Goal: Navigation & Orientation: Find specific page/section

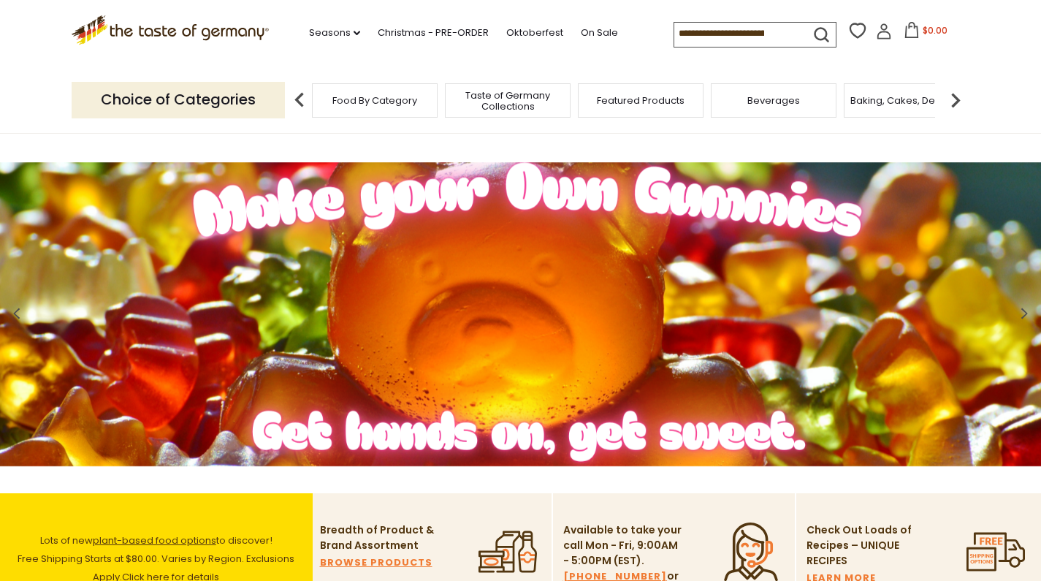
click at [954, 93] on img at bounding box center [955, 99] width 29 height 29
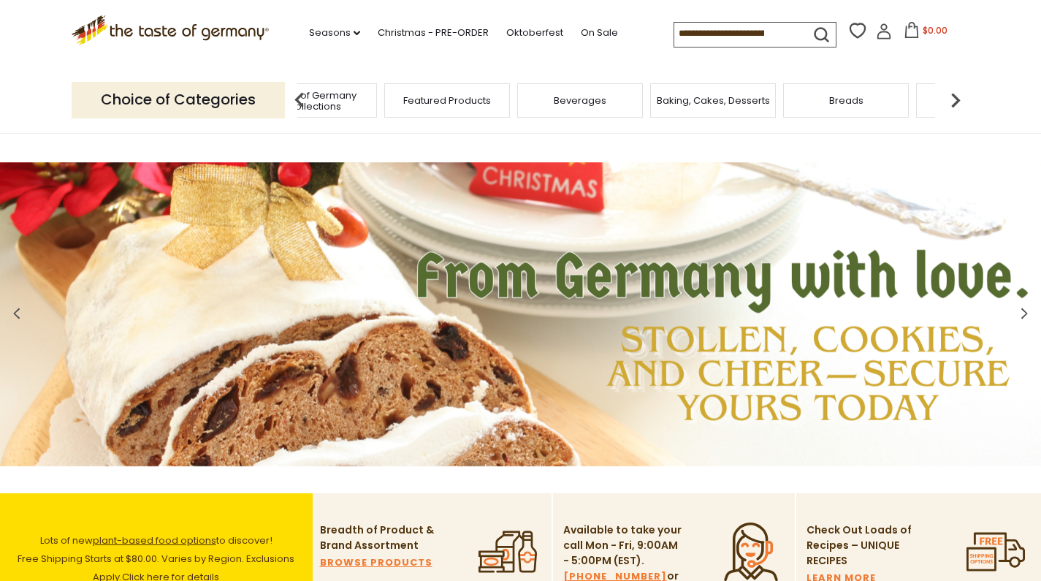
click at [954, 93] on img at bounding box center [955, 99] width 29 height 29
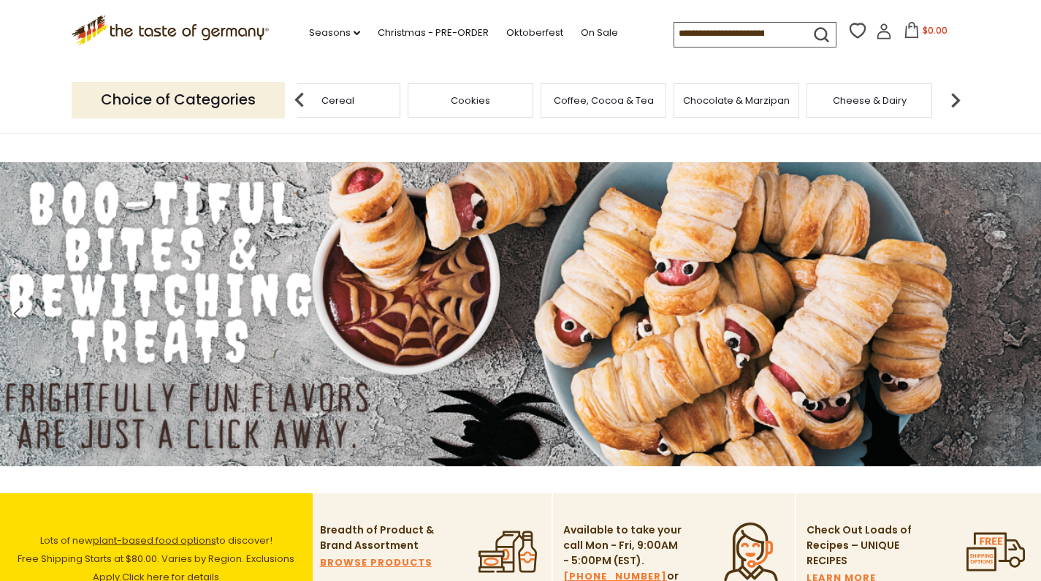
click at [954, 93] on img at bounding box center [955, 99] width 29 height 29
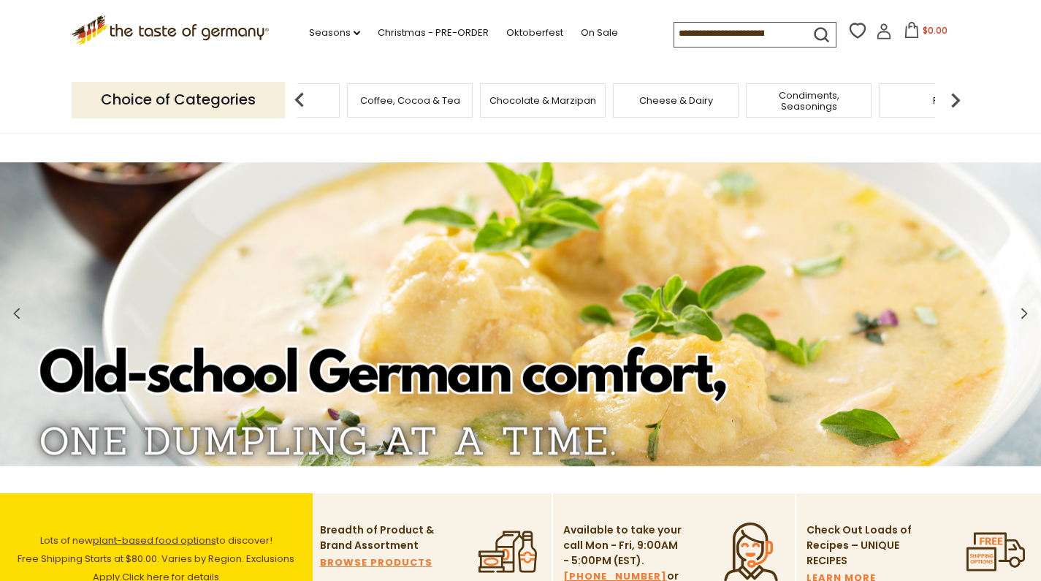
click at [954, 93] on img at bounding box center [955, 99] width 29 height 29
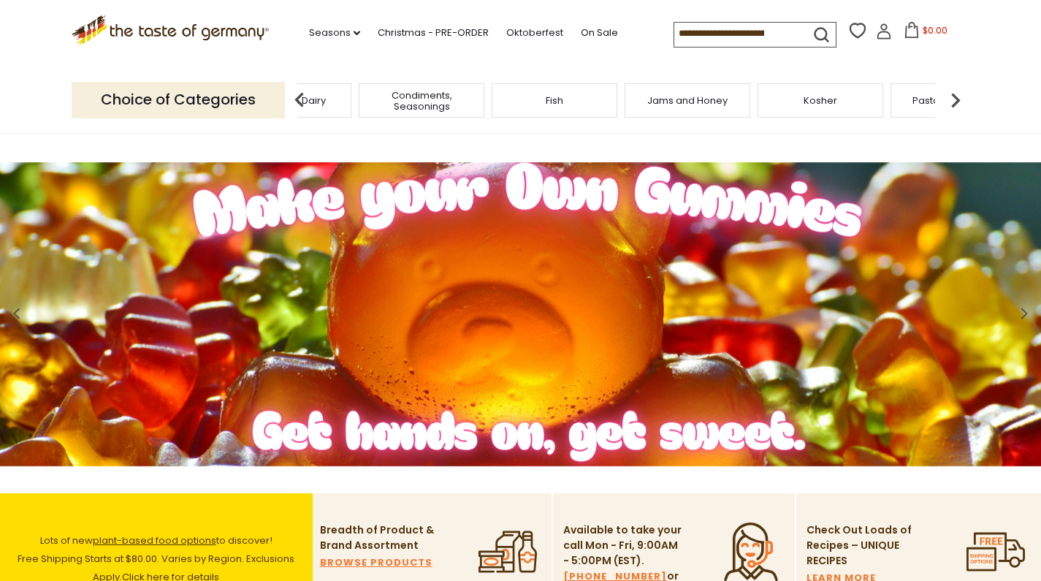
click at [954, 93] on img at bounding box center [955, 99] width 29 height 29
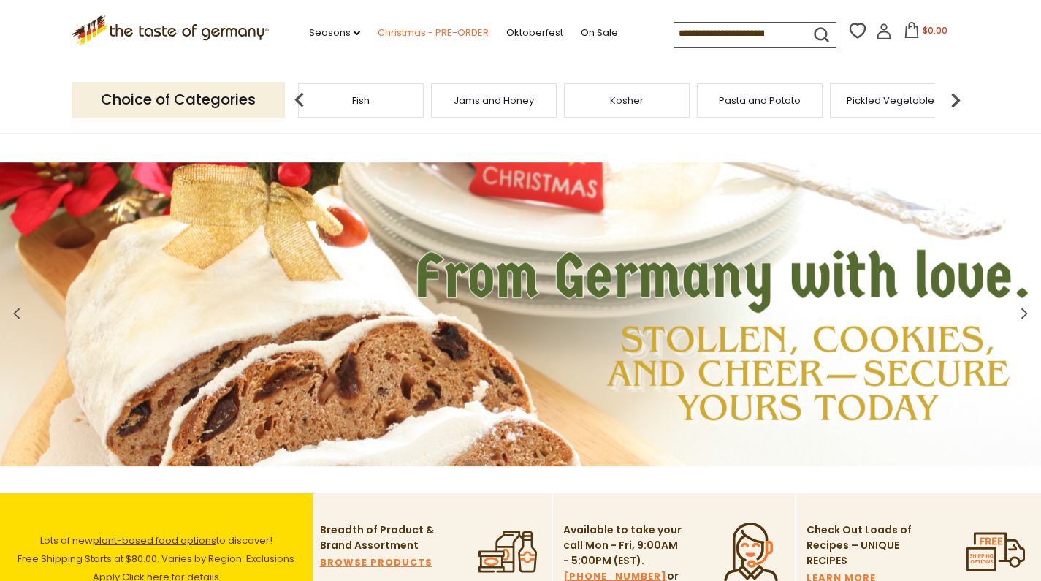
click at [411, 29] on link "Christmas - PRE-ORDER" at bounding box center [433, 33] width 111 height 16
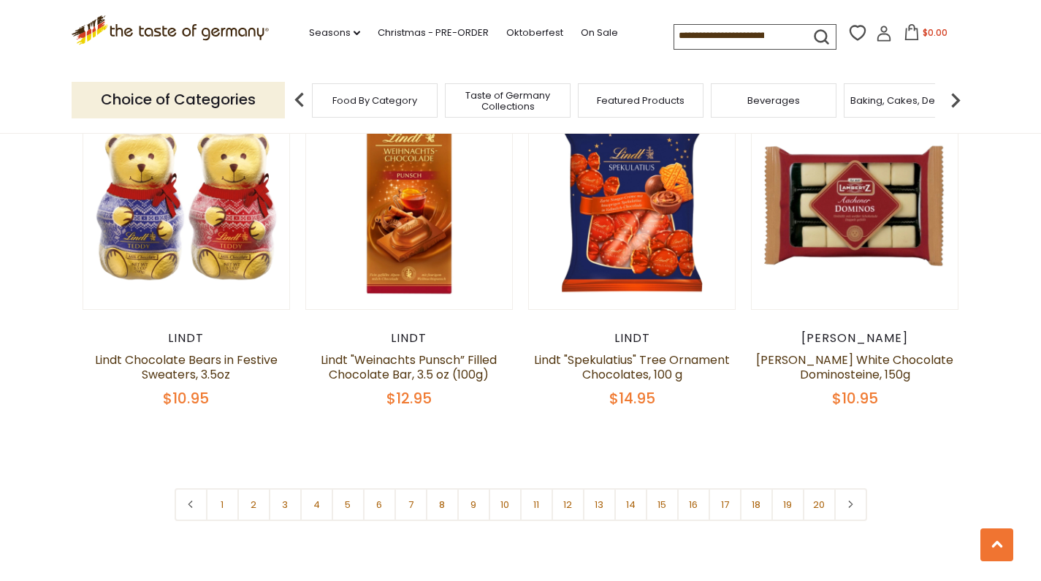
scroll to position [3361, 0]
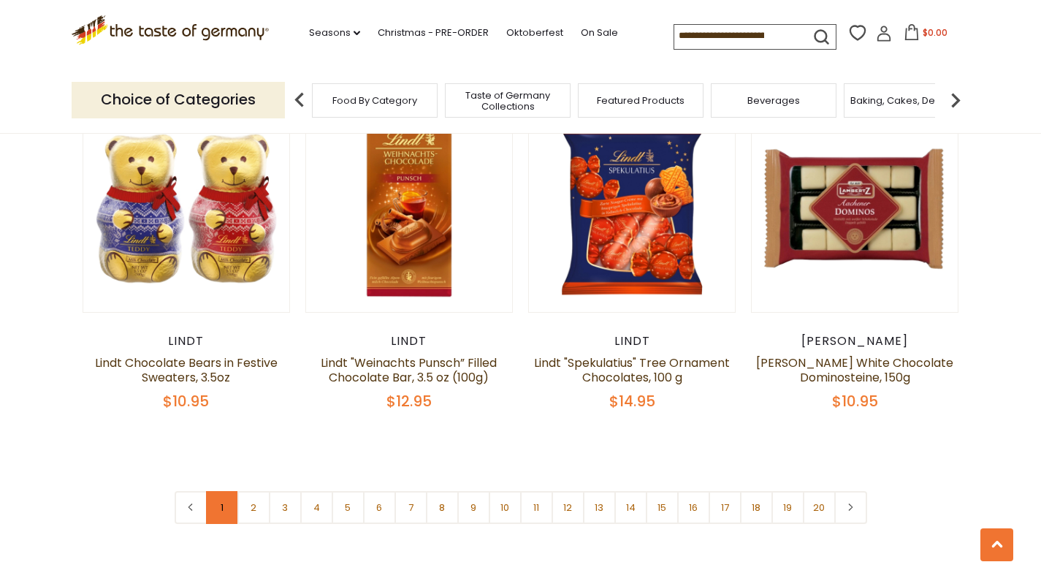
click at [221, 491] on link "1" at bounding box center [222, 507] width 33 height 33
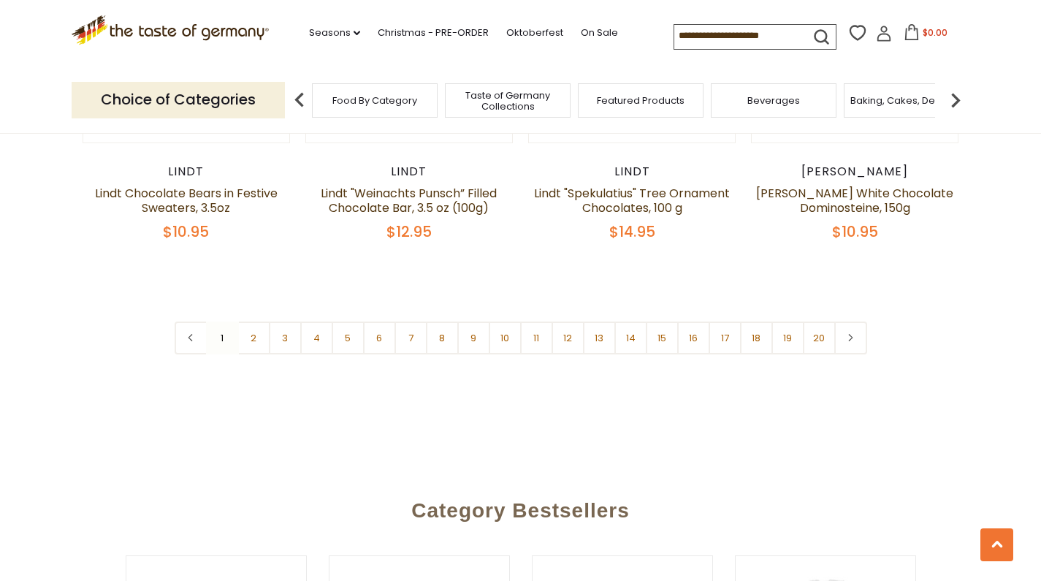
scroll to position [3531, 0]
click at [252, 321] on link "2" at bounding box center [253, 337] width 33 height 33
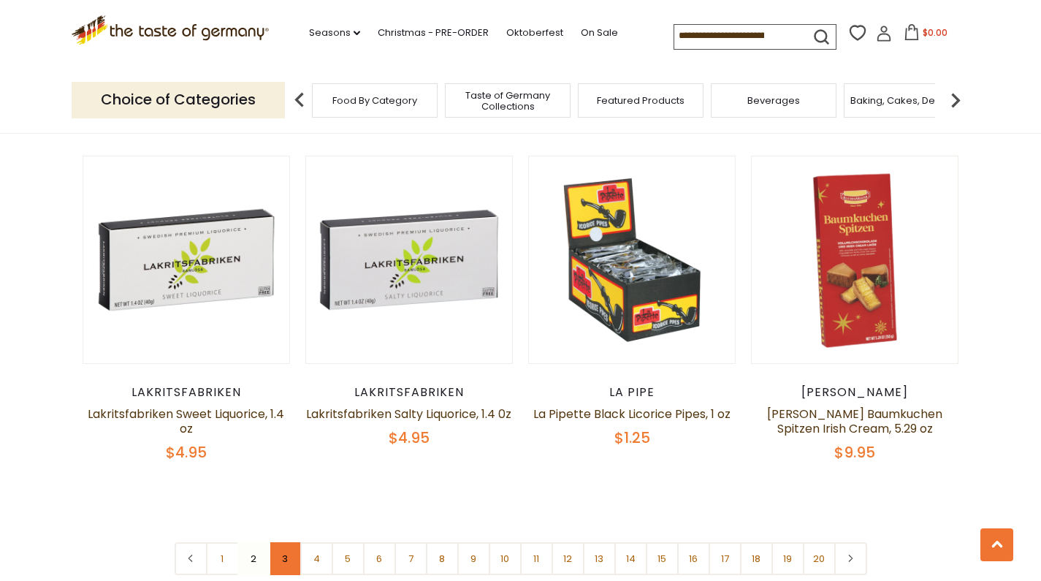
scroll to position [3355, 0]
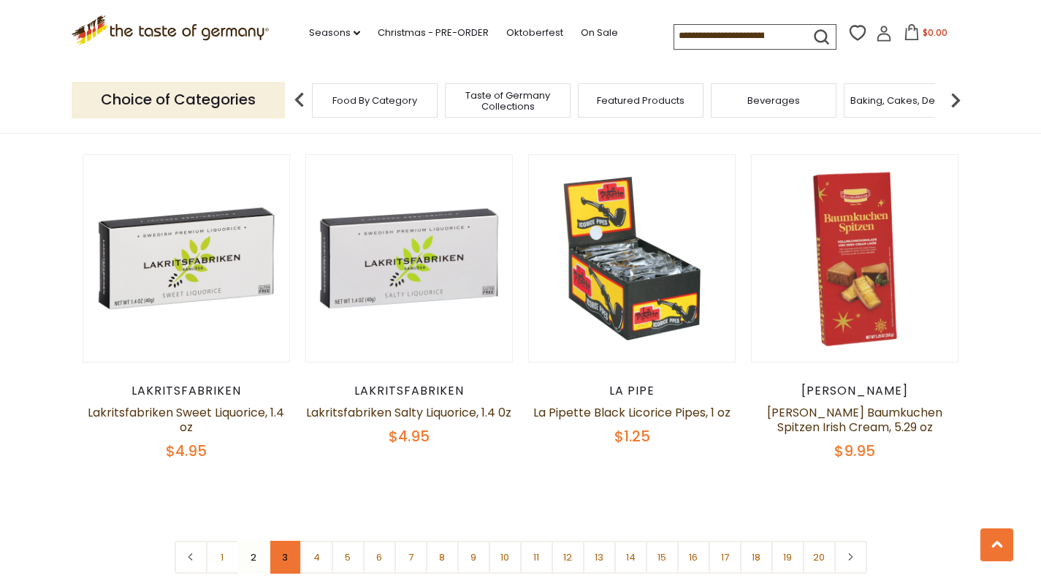
click at [281, 540] on link "3" at bounding box center [285, 556] width 33 height 33
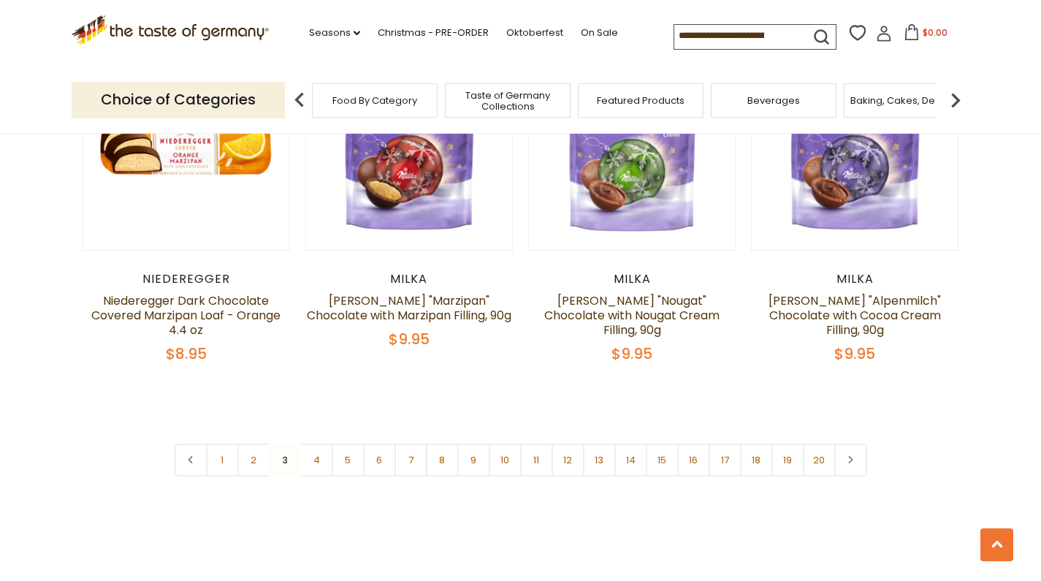
scroll to position [3384, 0]
click at [319, 443] on link "4" at bounding box center [316, 459] width 33 height 33
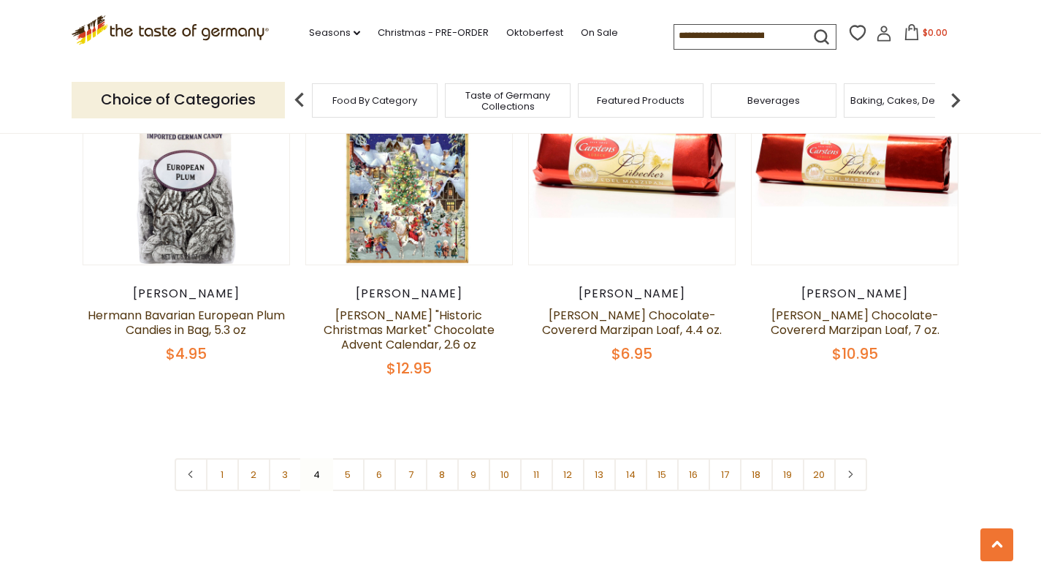
scroll to position [3409, 0]
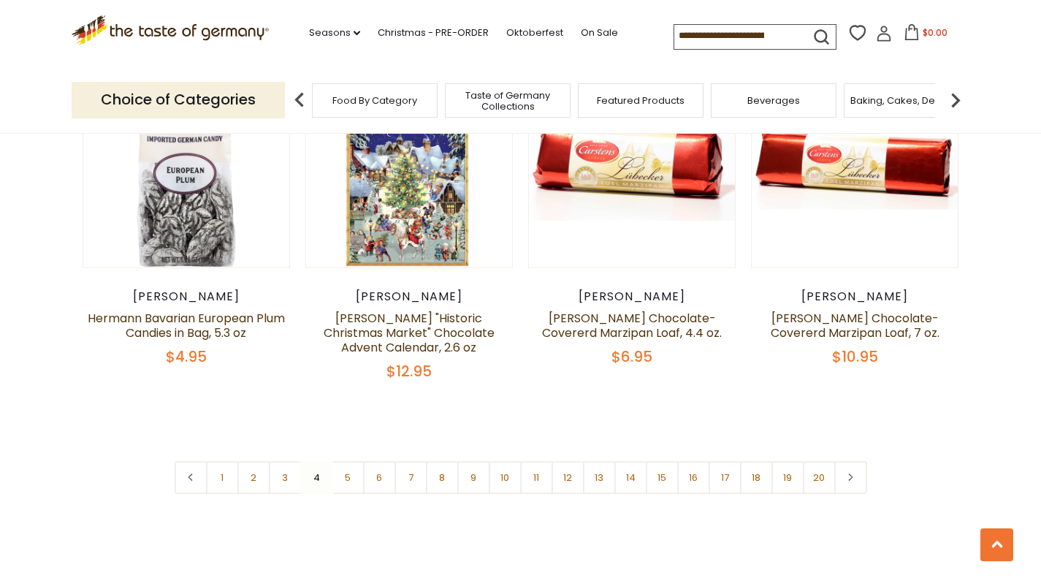
click at [317, 461] on nav "1 2 3 4 5 6 7 8 9 10 11 12 13 14 15 16 17 18 19 20" at bounding box center [521, 477] width 692 height 33
click at [311, 461] on nav "1 2 3 4 5 6 7 8 9 10 11 12 13 14 15 16 17 18 19 20" at bounding box center [521, 477] width 692 height 33
click at [349, 461] on link "5" at bounding box center [348, 477] width 33 height 33
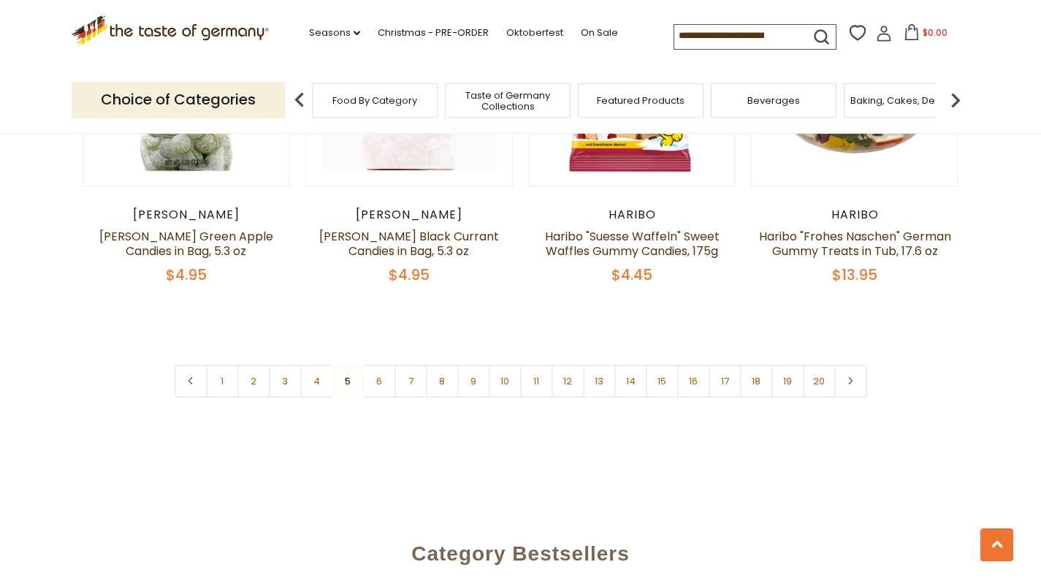
scroll to position [3476, 0]
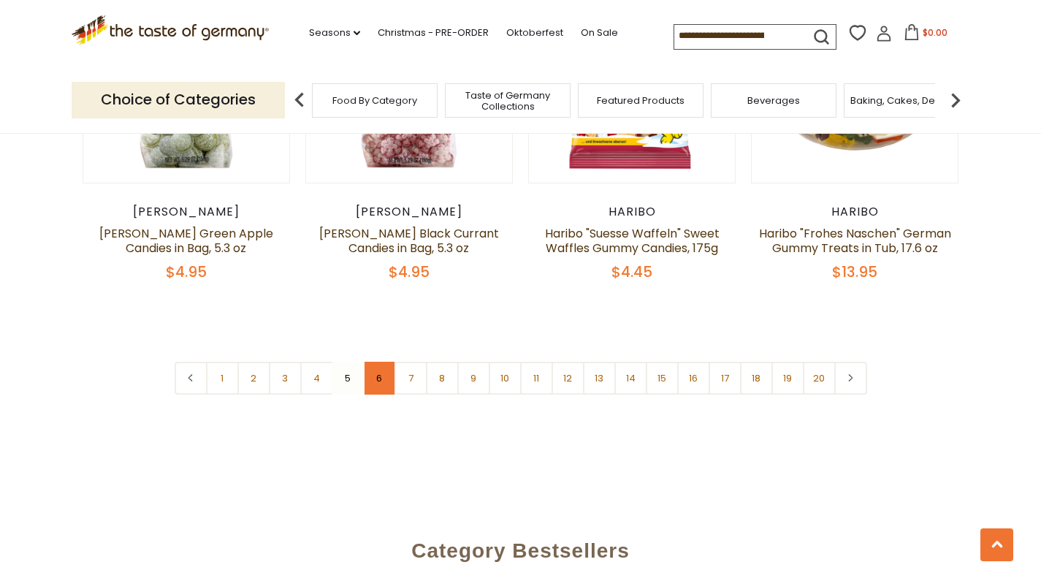
click at [383, 361] on link "6" at bounding box center [379, 377] width 33 height 33
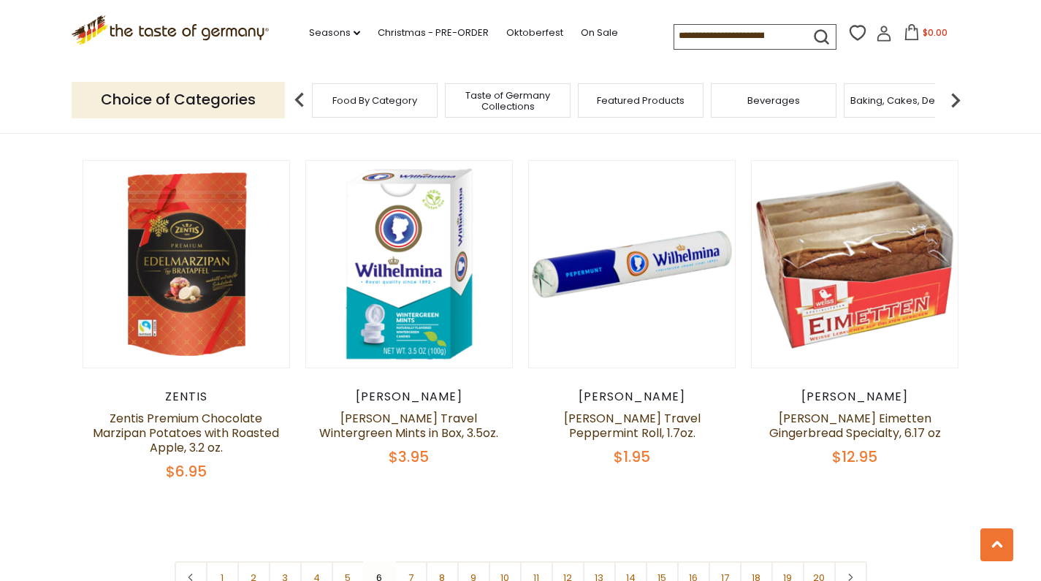
scroll to position [3308, 0]
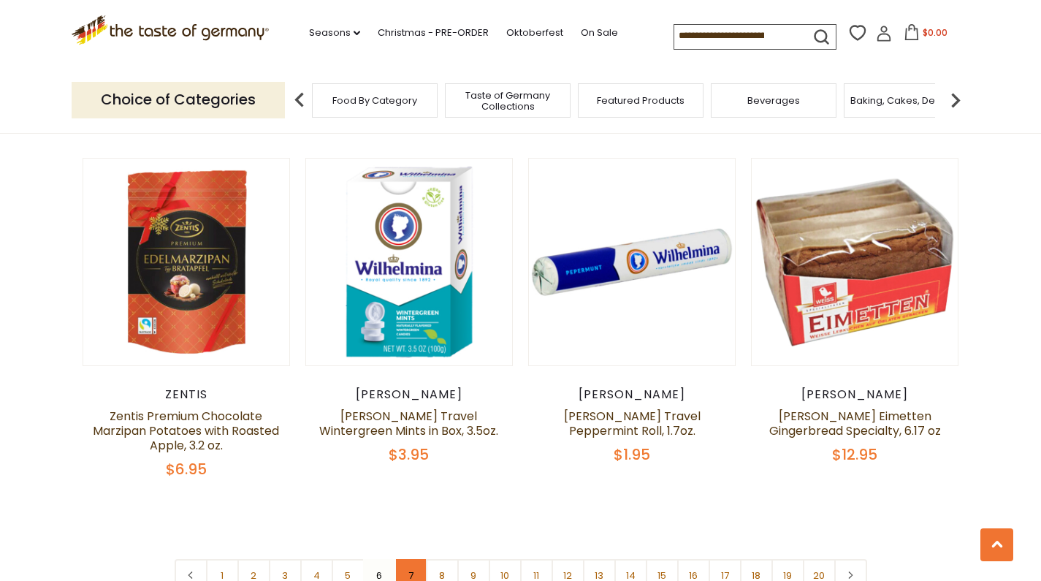
click at [410, 559] on link "7" at bounding box center [410, 575] width 33 height 33
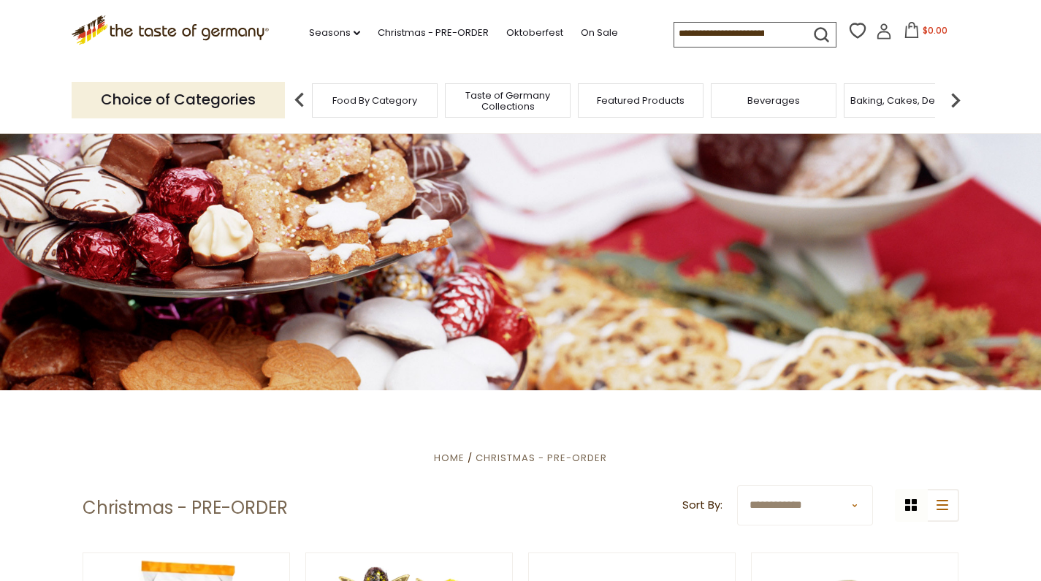
scroll to position [0, 0]
click at [491, 90] on span "Taste of Germany Collections" at bounding box center [500, 101] width 117 height 22
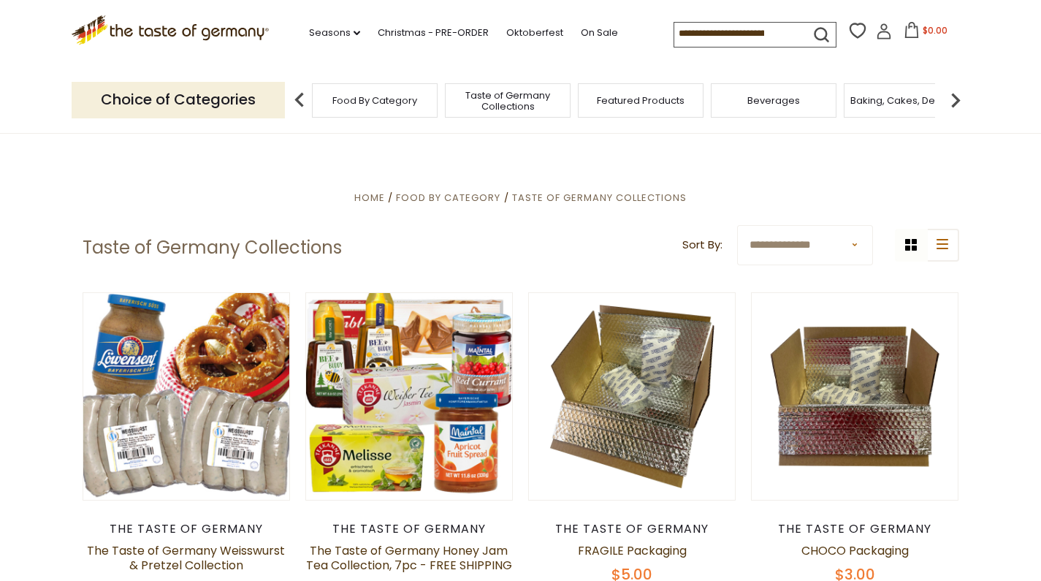
click at [957, 96] on img at bounding box center [955, 99] width 29 height 29
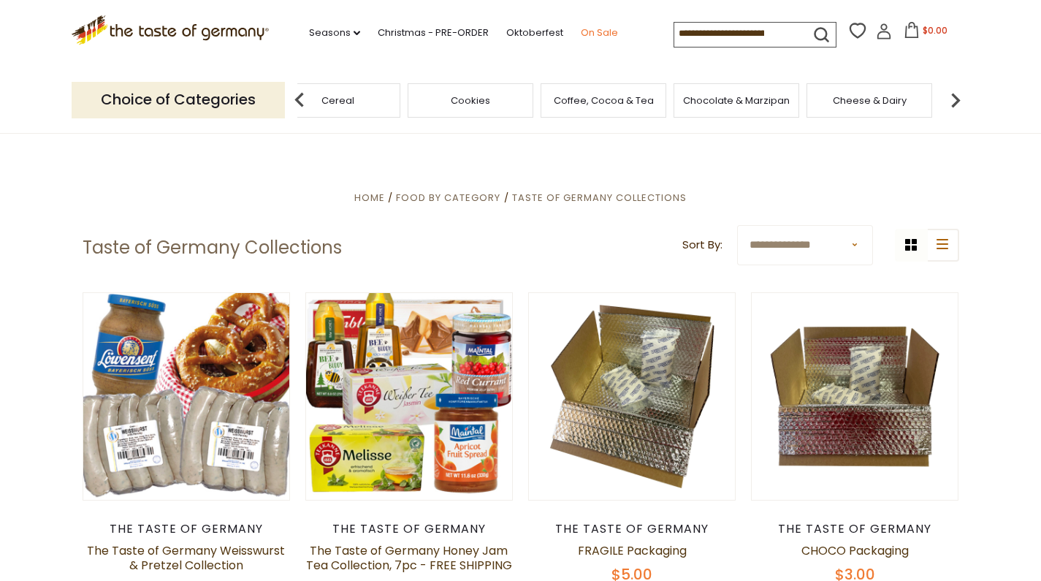
click at [581, 25] on link "On Sale" at bounding box center [599, 33] width 37 height 16
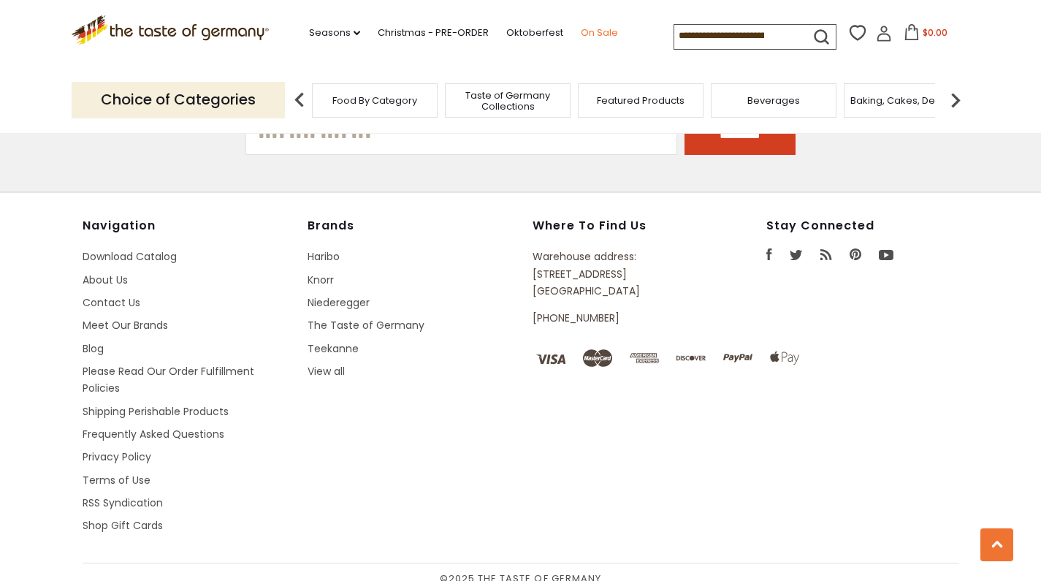
scroll to position [1056, 0]
click at [509, 28] on link "Oktoberfest" at bounding box center [534, 33] width 57 height 16
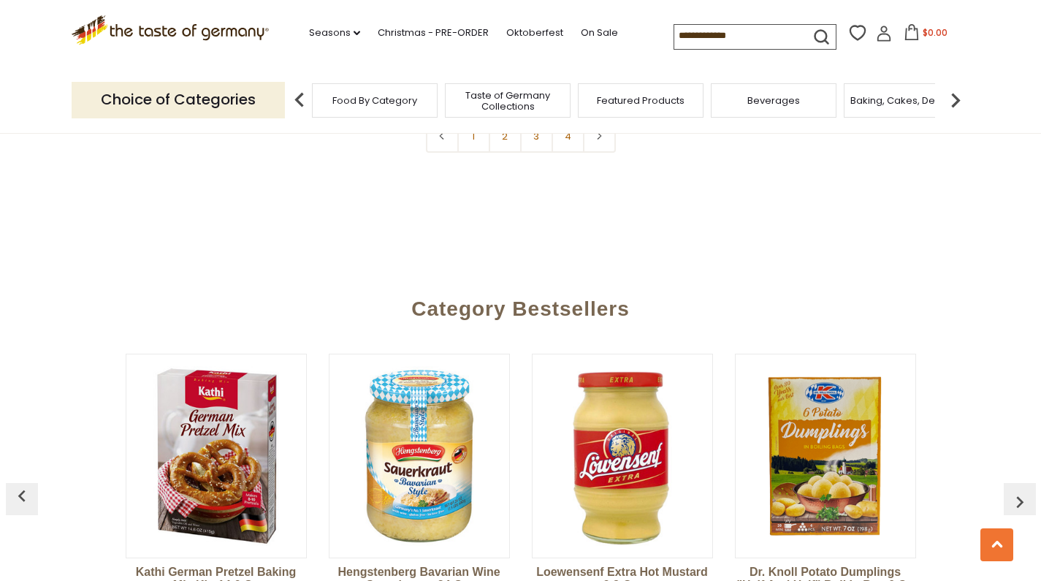
scroll to position [3770, 0]
